Goal: Find specific page/section: Find specific page/section

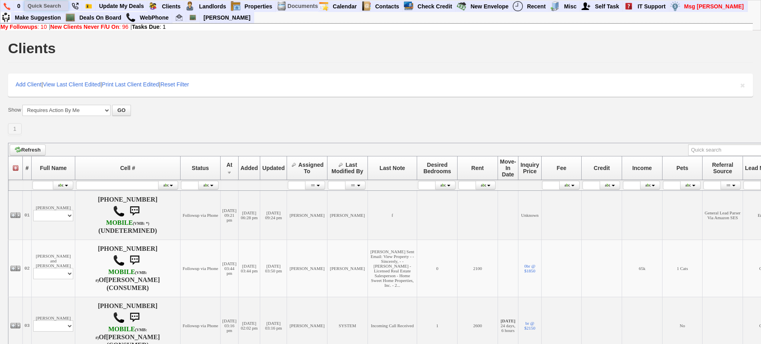
click at [49, 8] on input "text" at bounding box center [46, 6] width 44 height 10
paste input "917-580-1951"
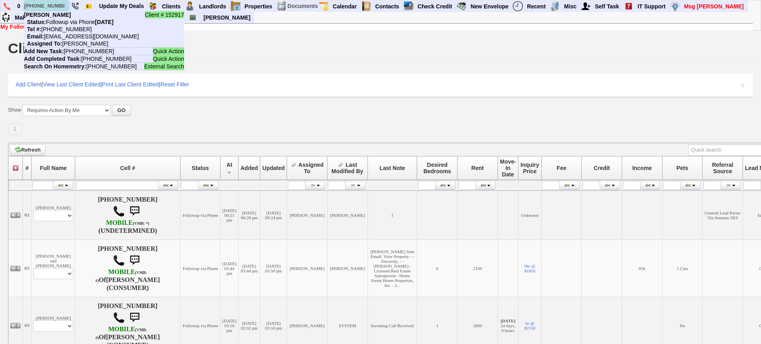
click at [52, 7] on input "917-580-1951" at bounding box center [46, 6] width 44 height 10
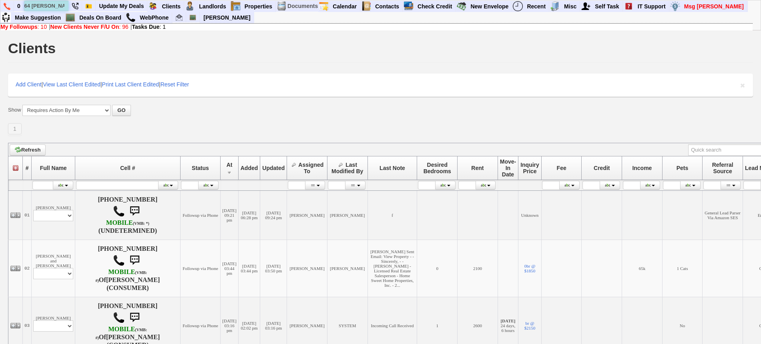
click at [63, 6] on input "64 ellsworth" at bounding box center [46, 6] width 44 height 10
click at [62, 6] on input "64 ellsworth" at bounding box center [46, 6] width 44 height 10
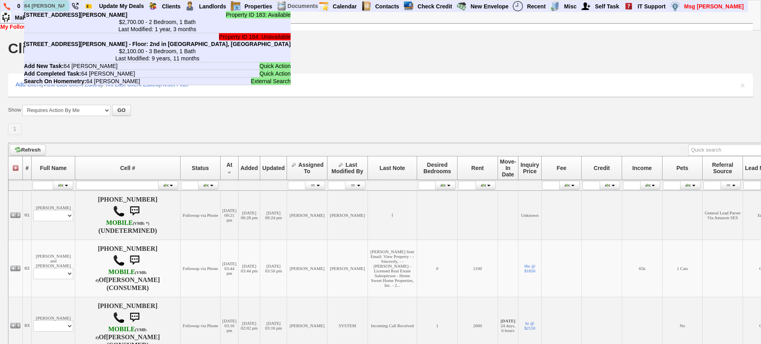
click at [46, 8] on input "64 ellsworth" at bounding box center [46, 6] width 44 height 10
paste input "914-330-9412"
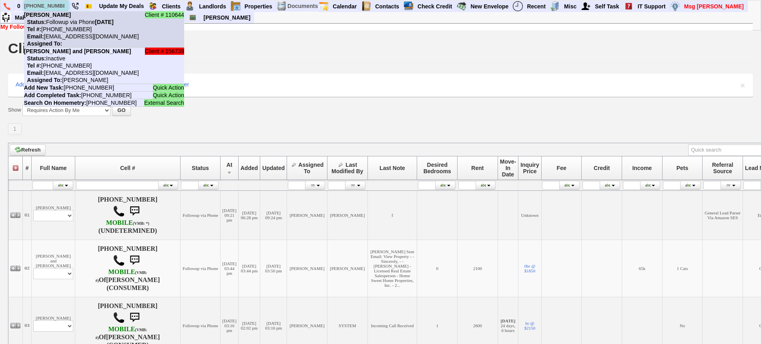
type input "914-330-9412"
click at [66, 16] on li "Client # 110644 Emma Marshall Status: Followup via Phone Saturday, September 6t…" at bounding box center [104, 29] width 160 height 36
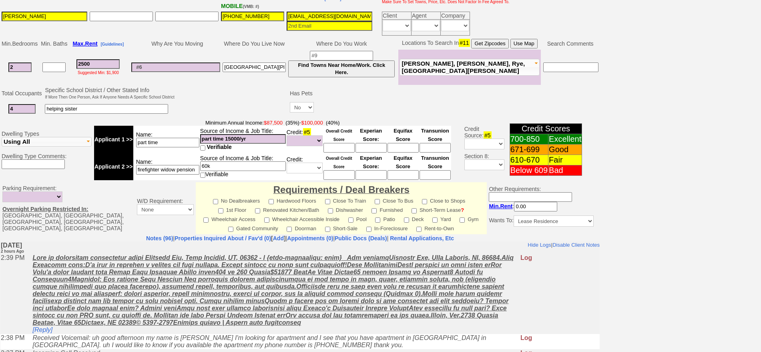
scroll to position [129, 0]
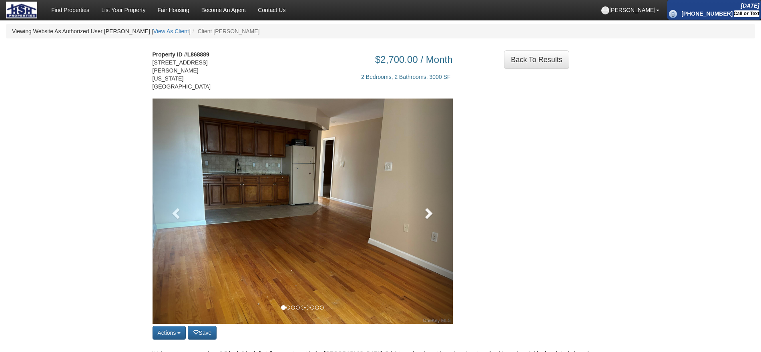
click at [429, 207] on span at bounding box center [428, 213] width 12 height 12
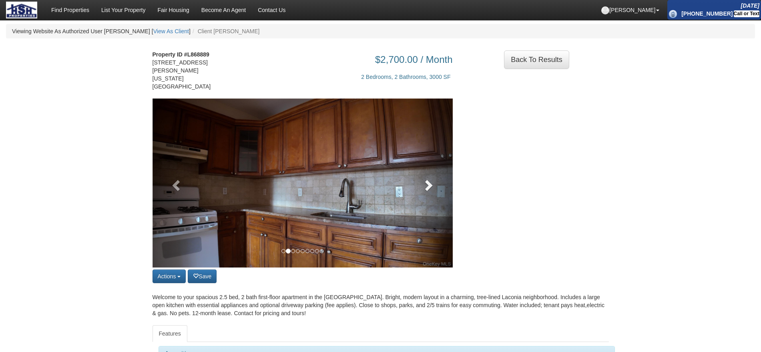
click at [431, 204] on link at bounding box center [430, 183] width 45 height 169
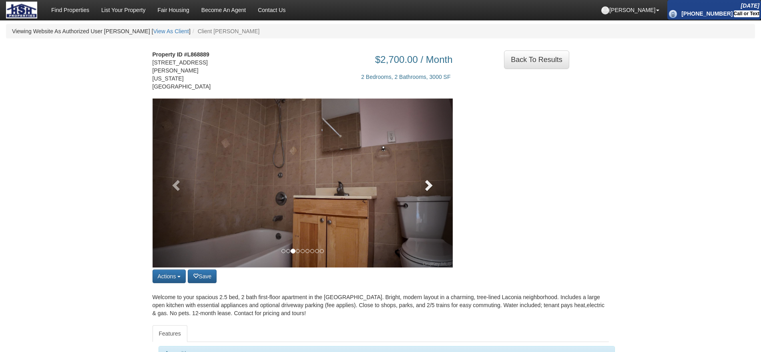
click at [433, 183] on span at bounding box center [428, 185] width 12 height 12
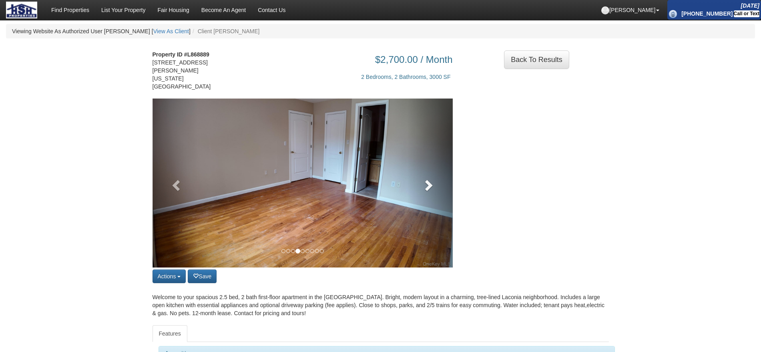
click at [433, 183] on span at bounding box center [428, 185] width 12 height 12
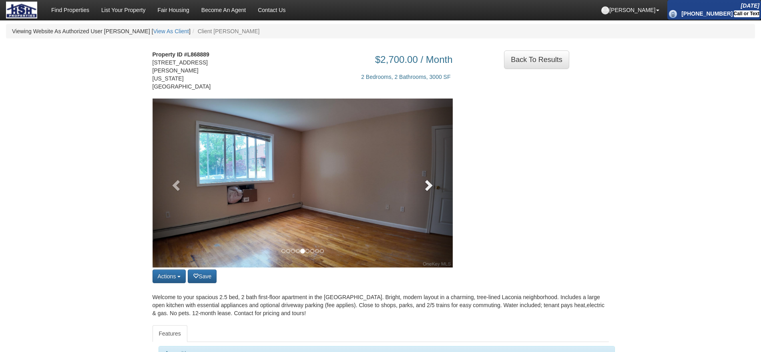
click at [433, 183] on span at bounding box center [428, 185] width 12 height 12
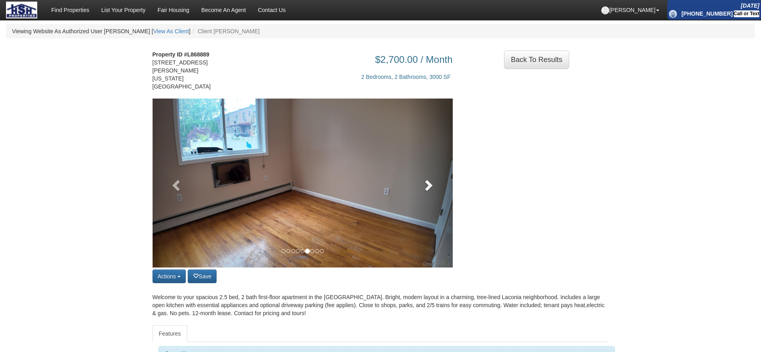
click at [433, 183] on span at bounding box center [428, 185] width 12 height 12
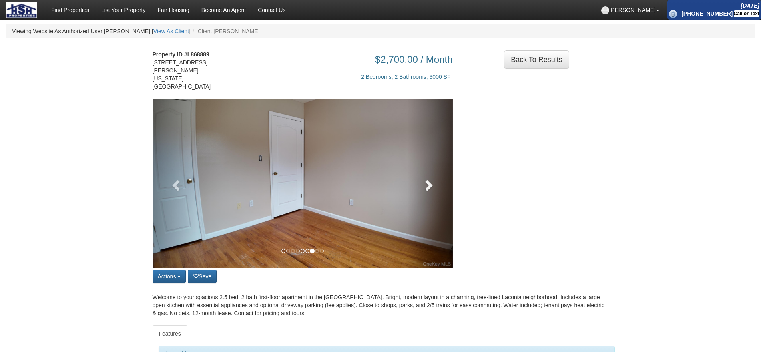
click at [433, 183] on span at bounding box center [428, 185] width 12 height 12
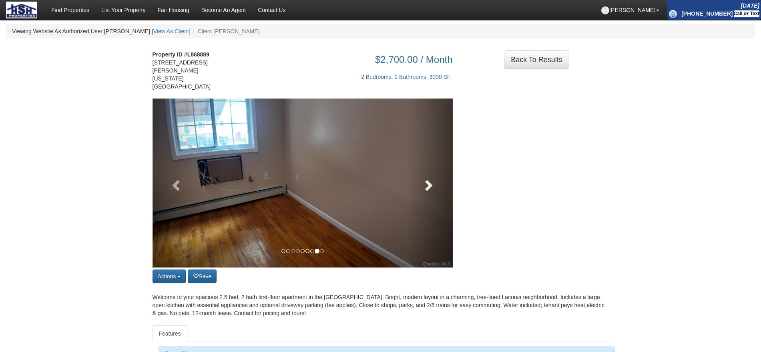
click at [433, 183] on span at bounding box center [428, 185] width 12 height 12
